Goal: Book appointment/travel/reservation

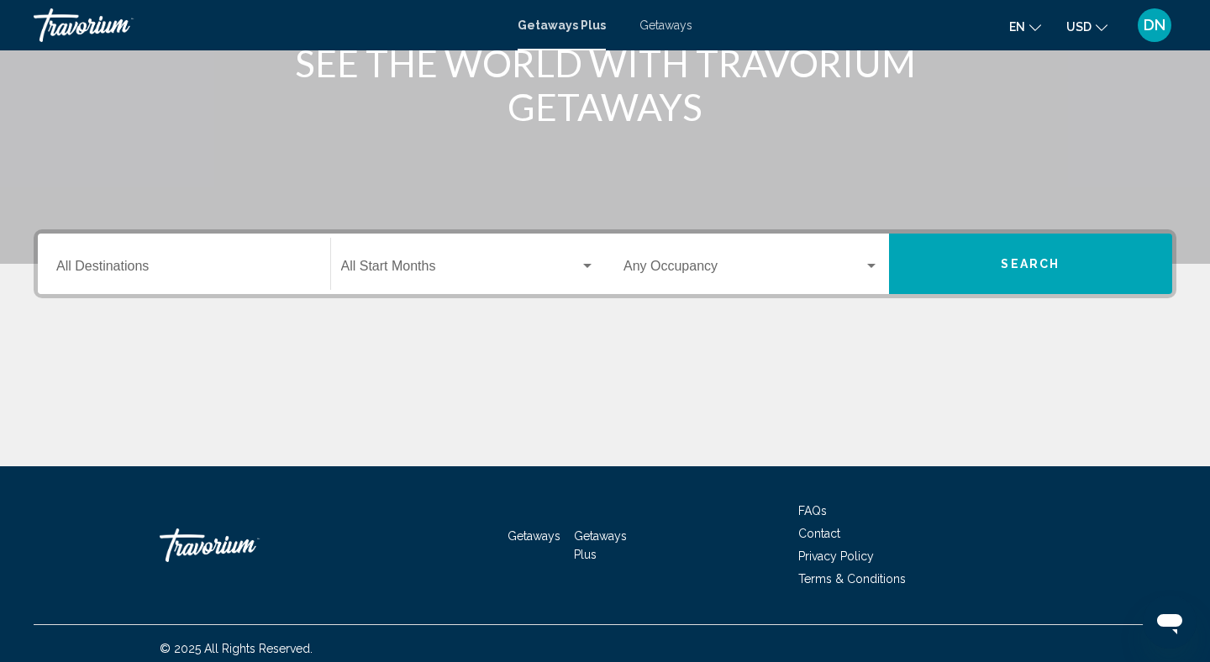
scroll to position [250, 0]
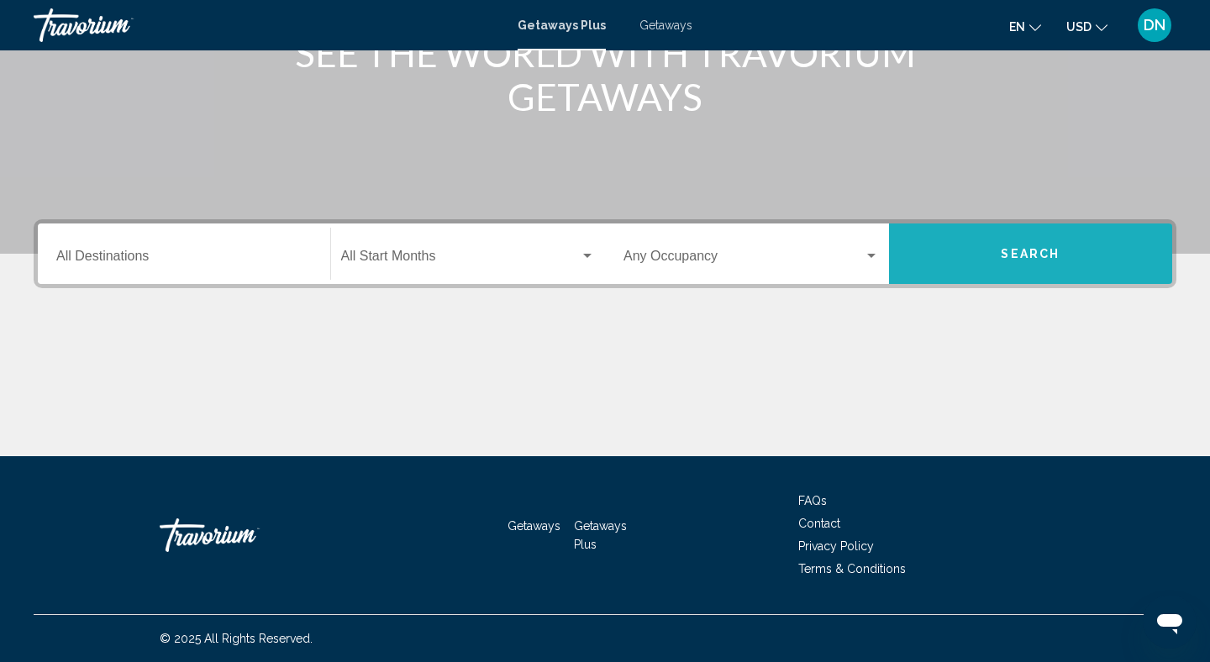
click at [1051, 246] on span "Search" at bounding box center [1030, 252] width 59 height 13
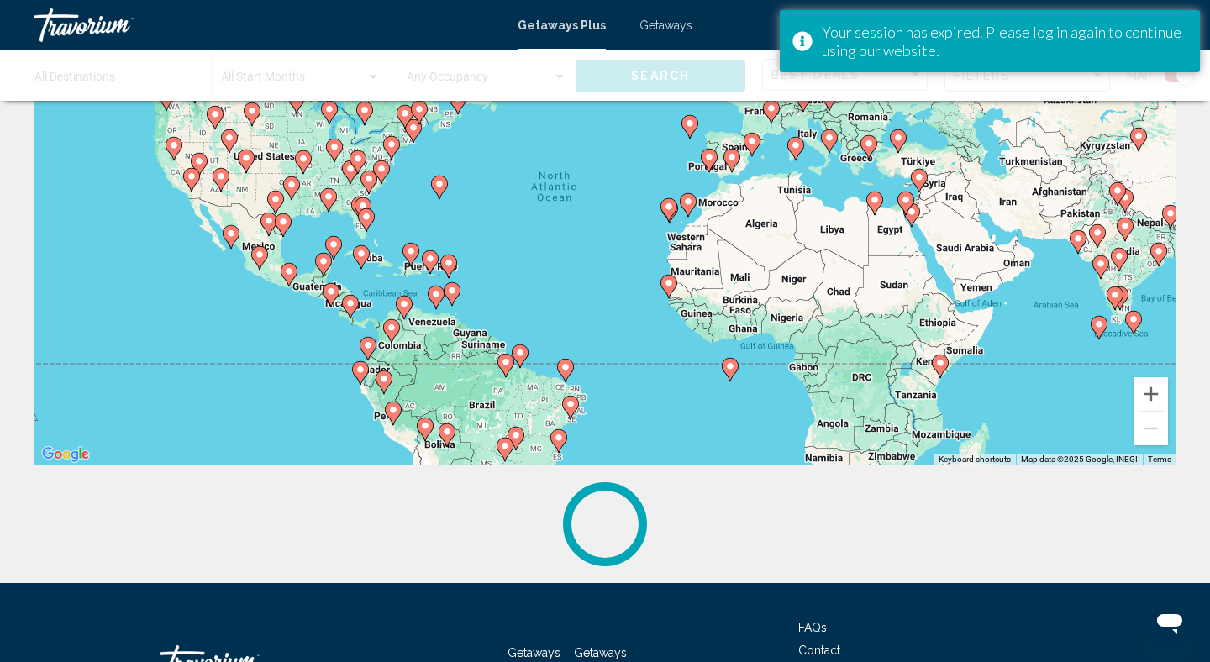
scroll to position [206, 0]
